Goal: Transaction & Acquisition: Purchase product/service

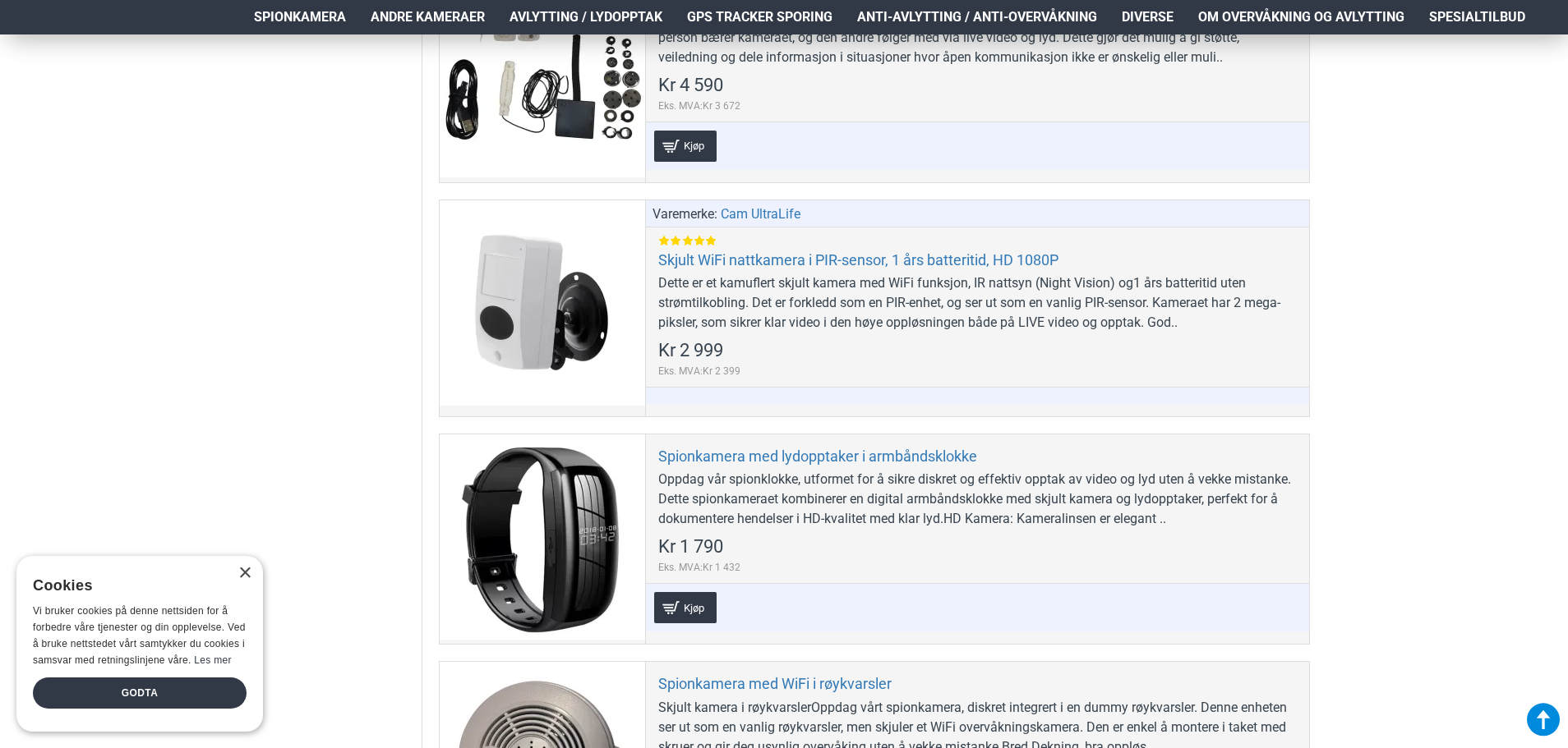
scroll to position [5832, 0]
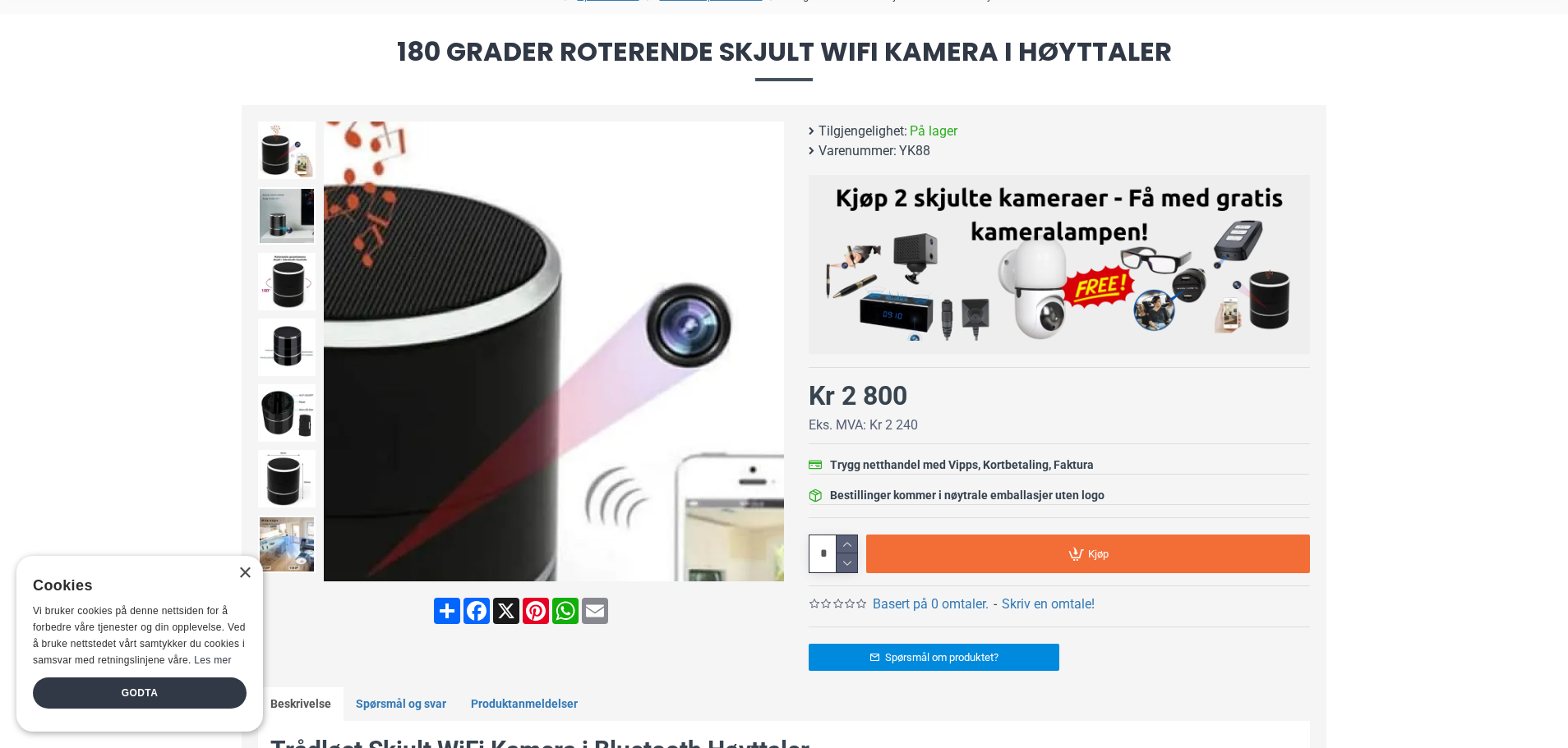
scroll to position [164, 0]
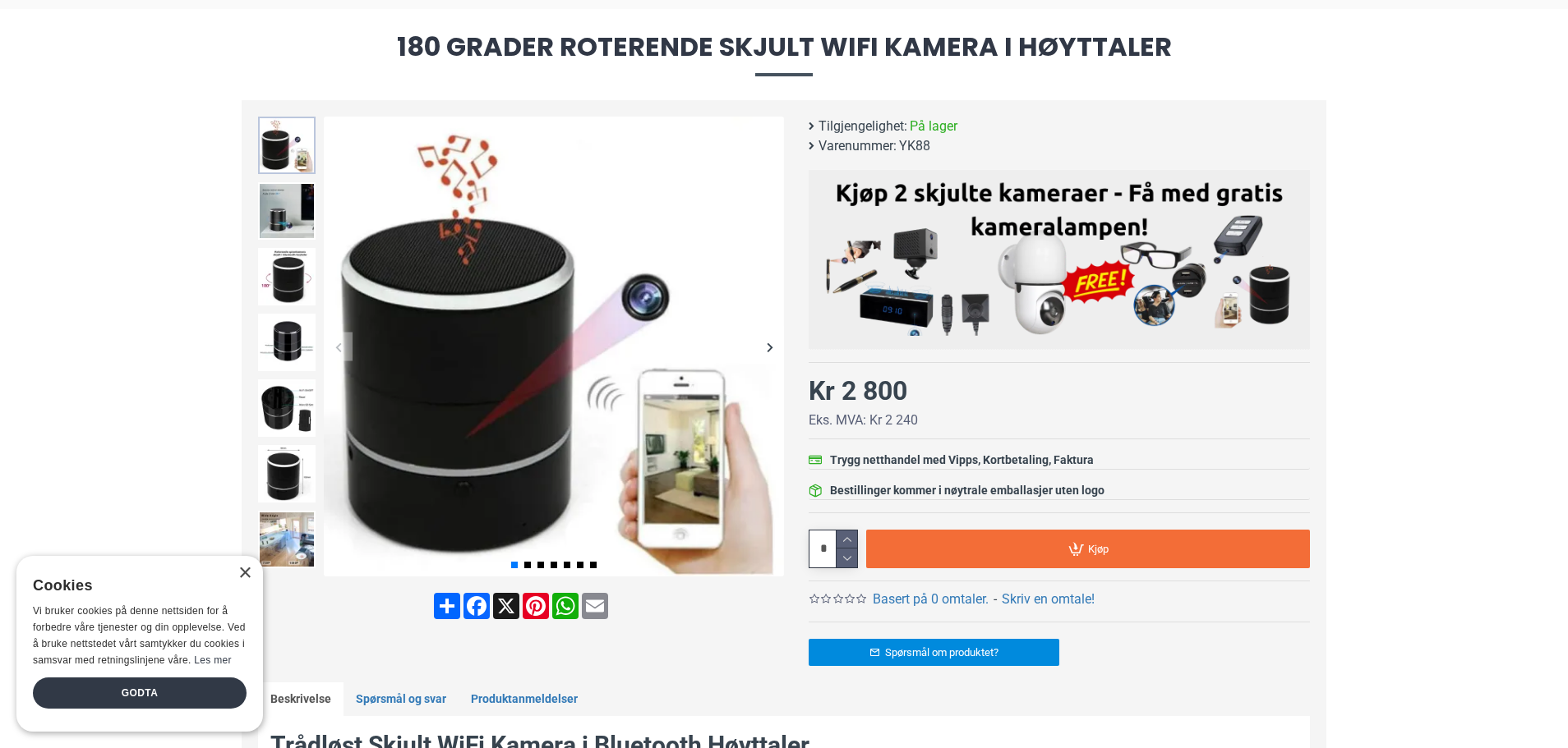
click at [291, 147] on img at bounding box center [287, 145] width 58 height 58
click at [286, 199] on img at bounding box center [287, 211] width 58 height 58
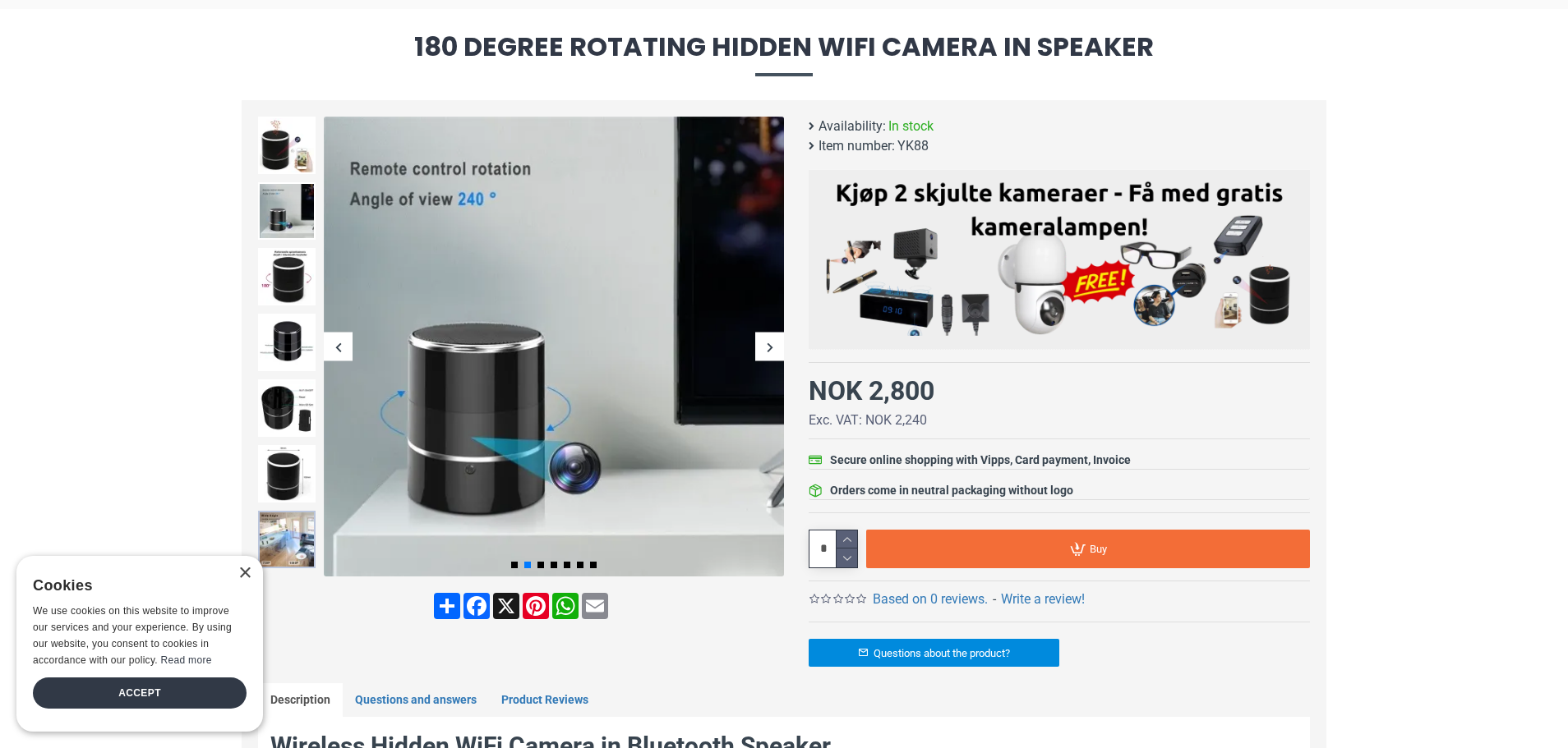
click at [274, 519] on img at bounding box center [287, 540] width 58 height 58
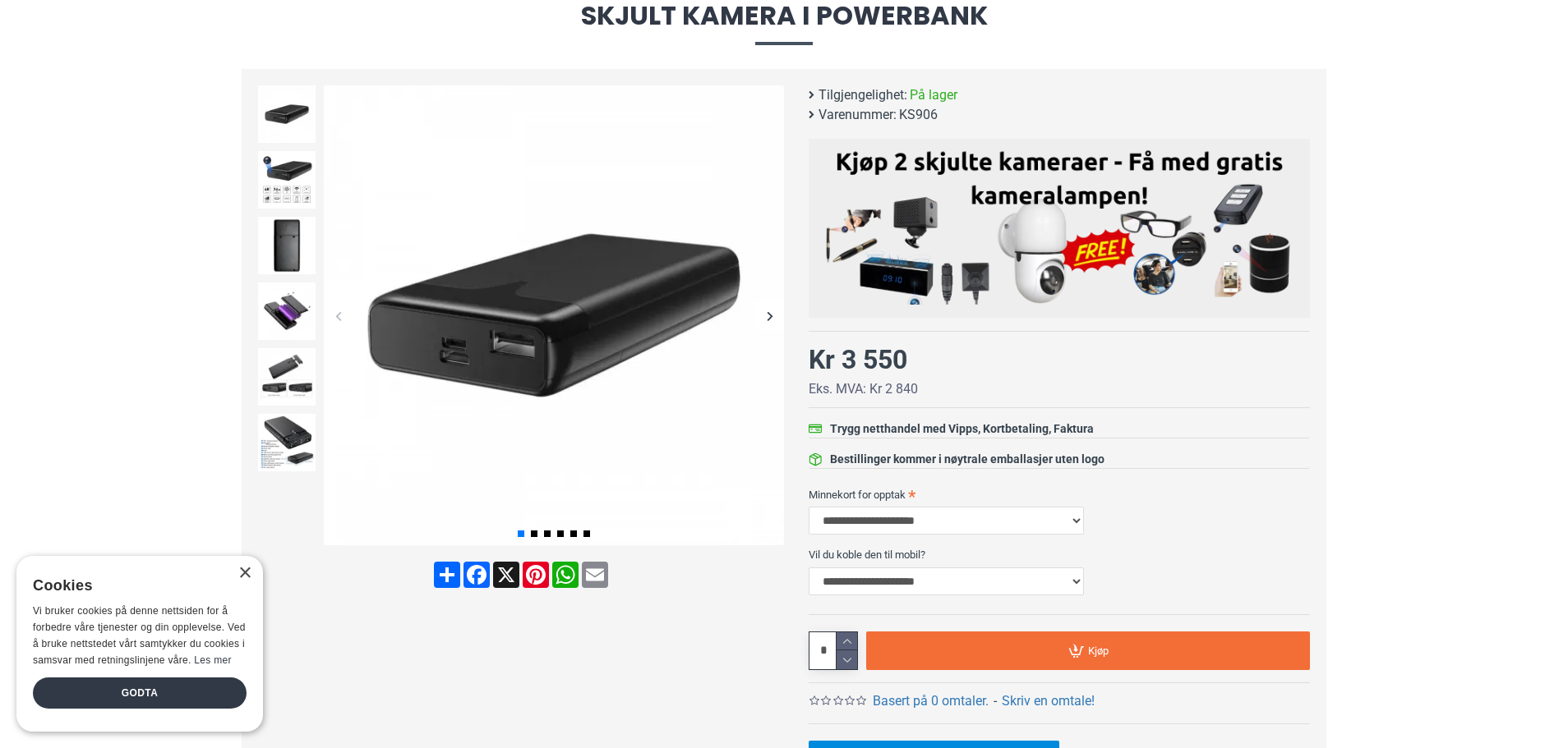
scroll to position [247, 0]
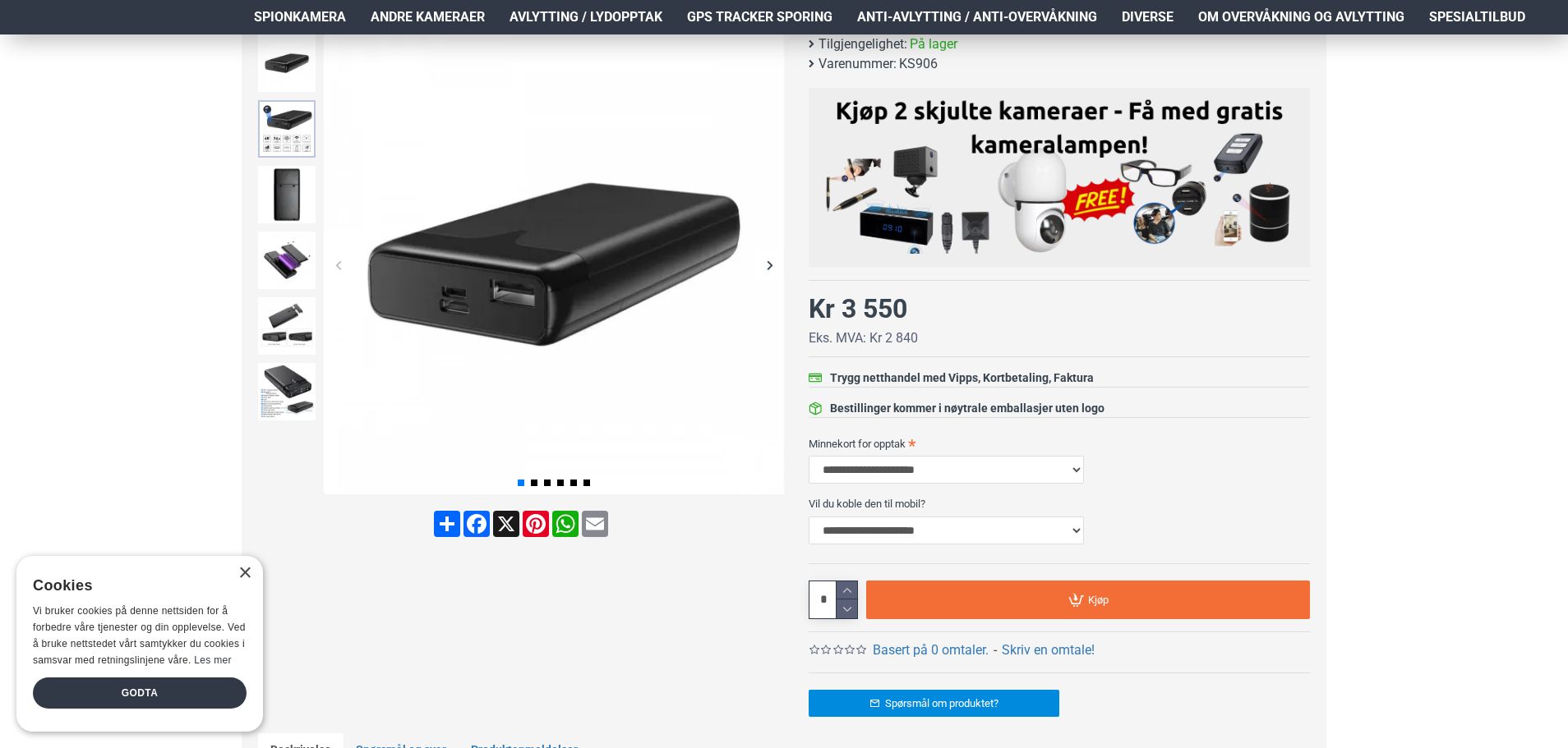
click at [291, 107] on img at bounding box center [287, 129] width 58 height 58
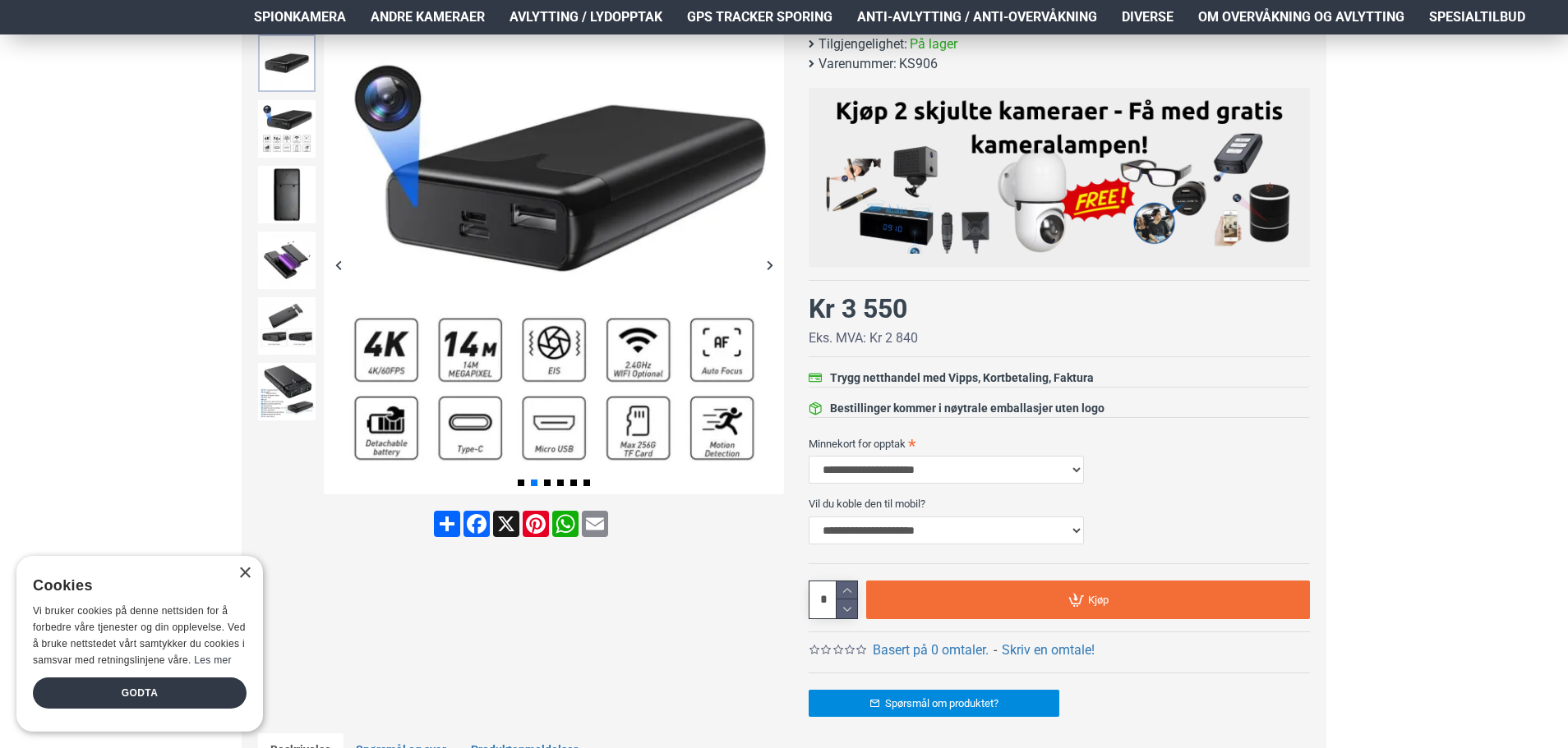
click at [291, 58] on img at bounding box center [287, 63] width 58 height 58
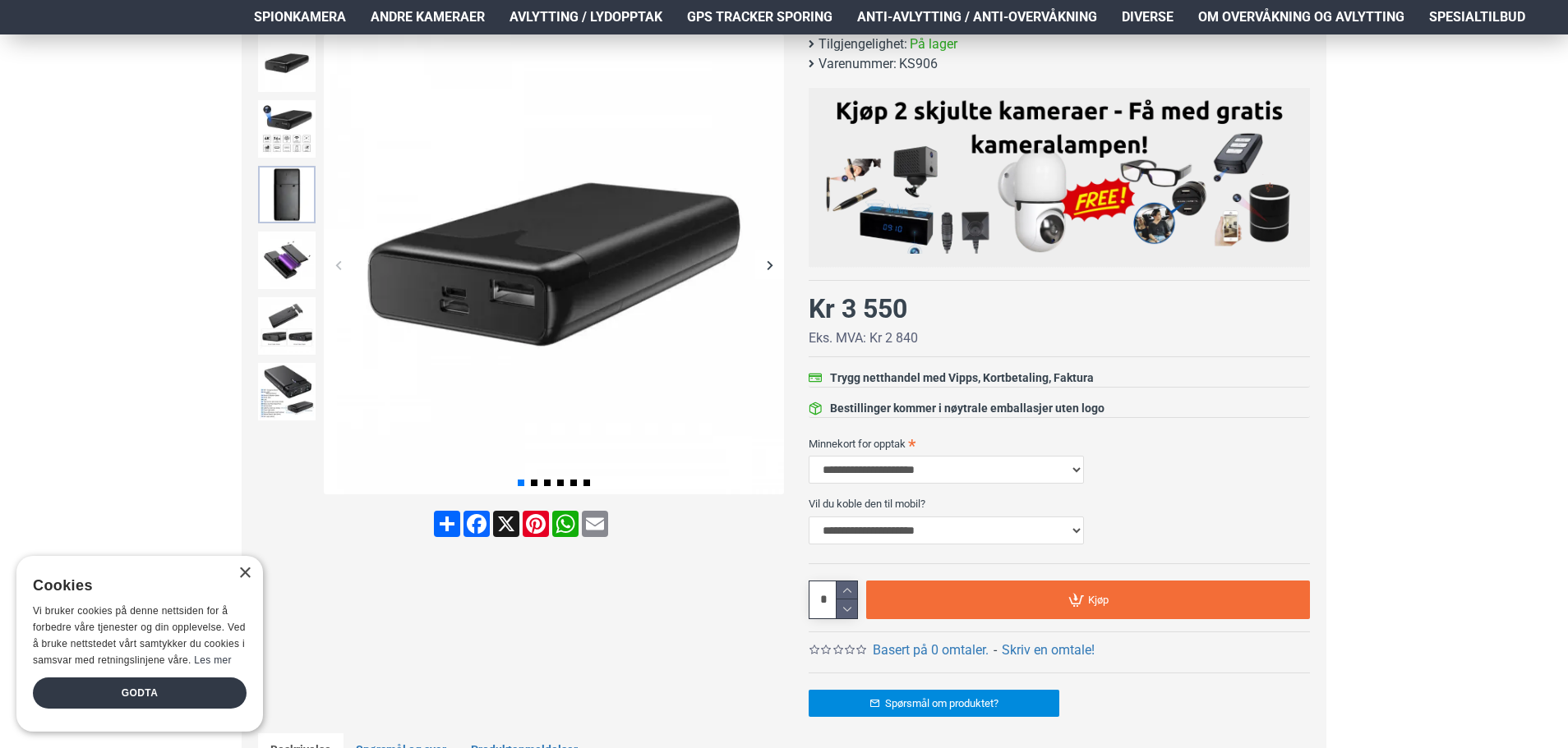
click at [285, 204] on img at bounding box center [287, 194] width 58 height 58
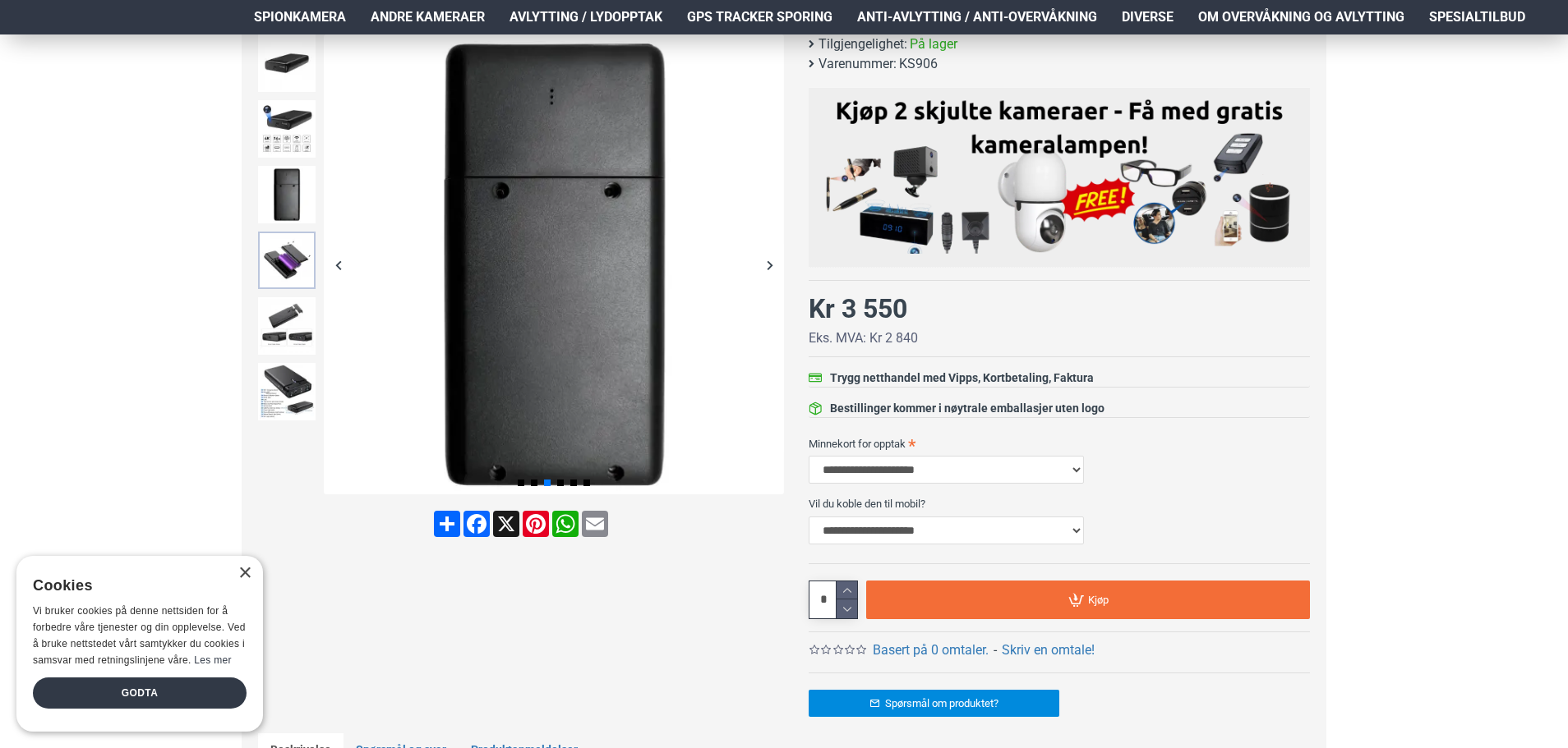
click at [289, 248] on img at bounding box center [287, 260] width 58 height 58
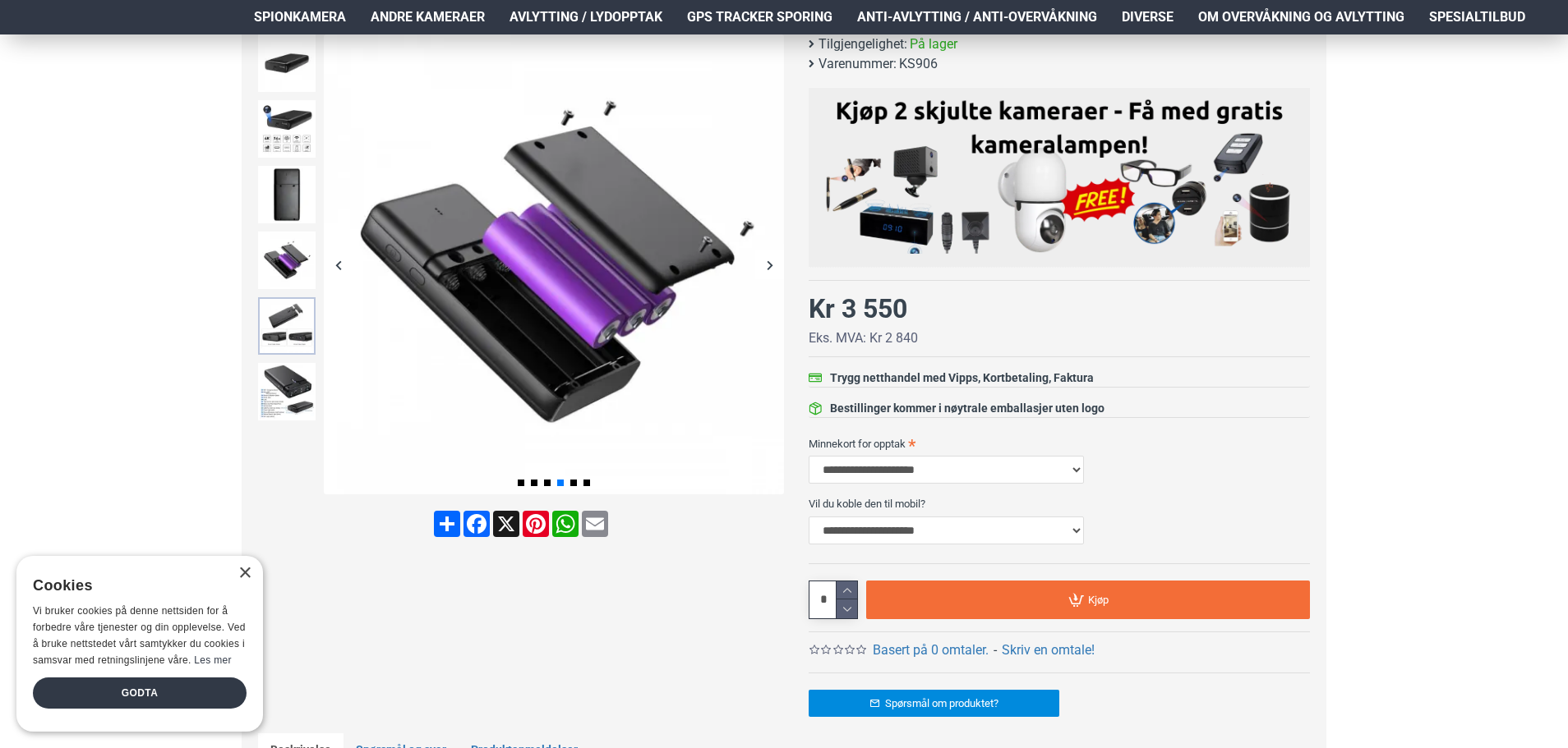
click at [285, 307] on img at bounding box center [287, 326] width 58 height 58
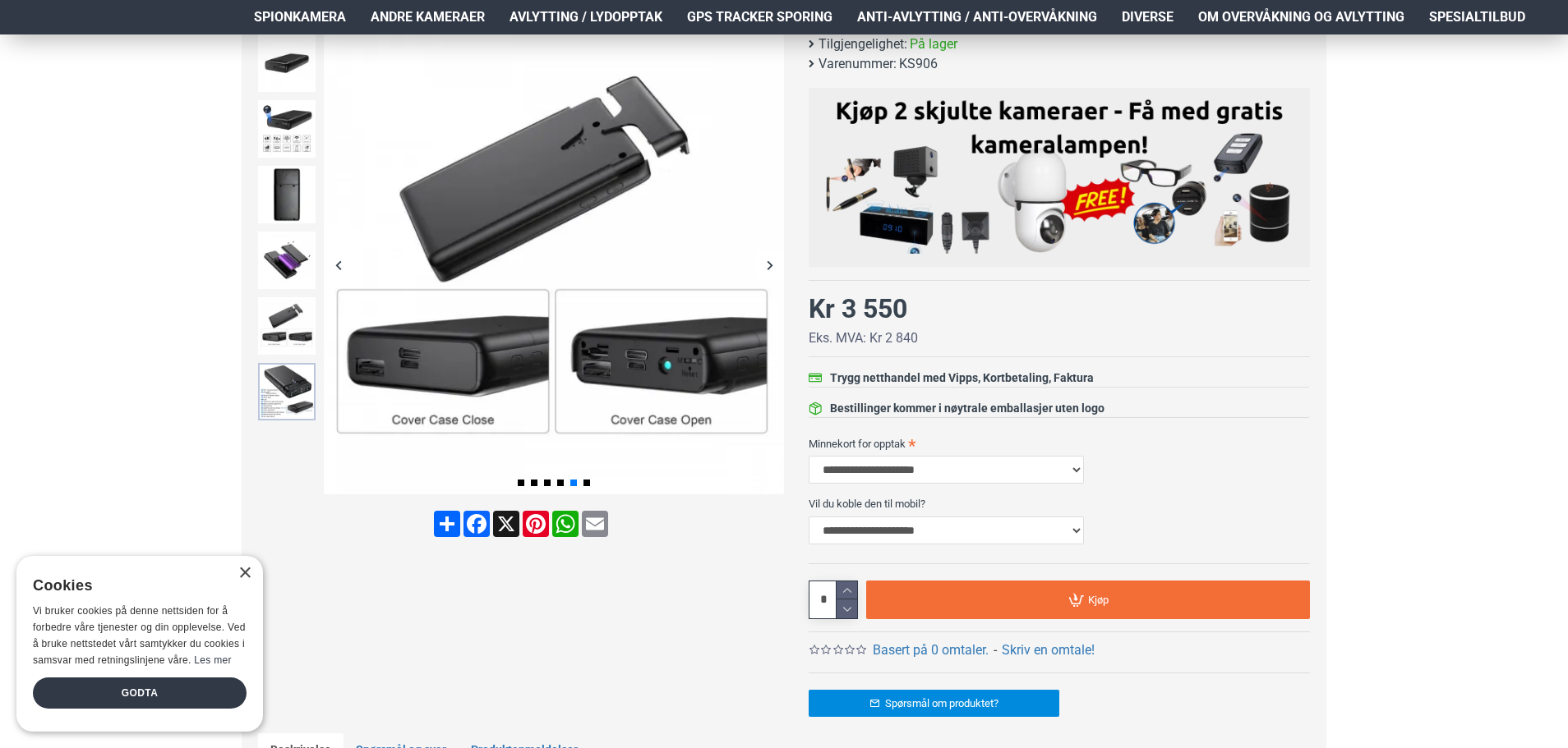
click at [278, 389] on img at bounding box center [287, 392] width 58 height 58
